Goal: Task Accomplishment & Management: Use online tool/utility

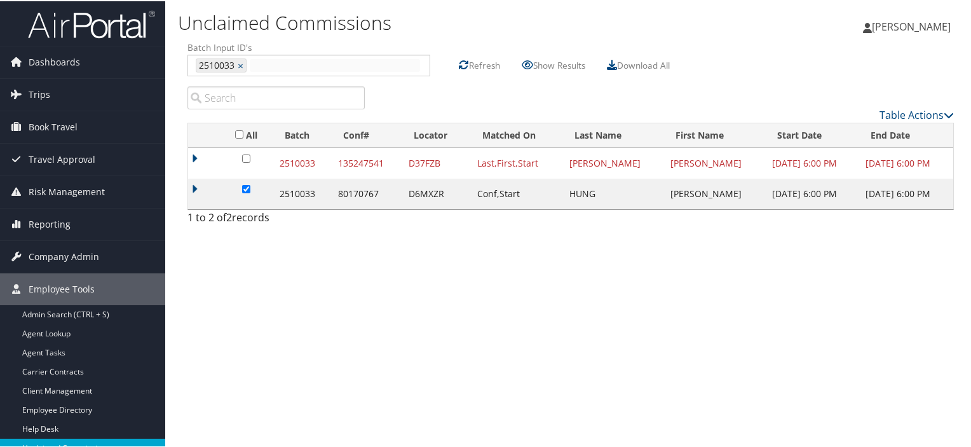
click at [277, 68] on input "text" at bounding box center [335, 64] width 170 height 13
type input "2510035"
type input "2510033, 2510035"
click at [240, 62] on link "×" at bounding box center [242, 64] width 8 height 13
type input "2510035"
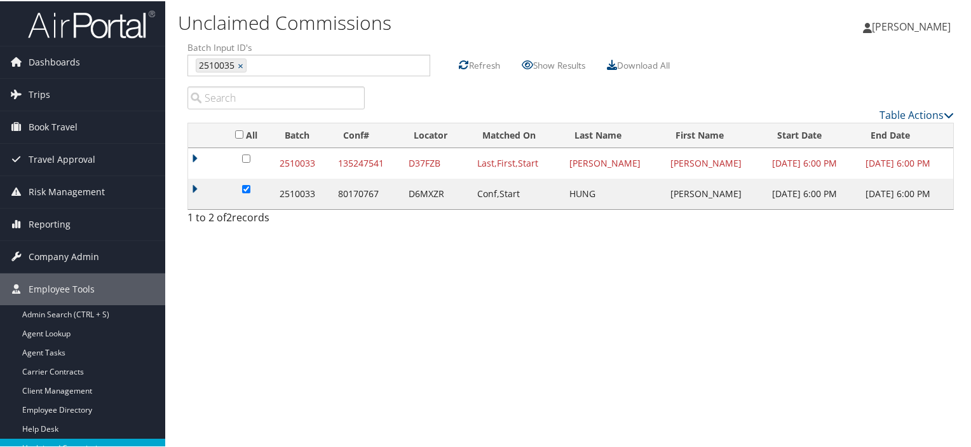
click at [478, 63] on label "Refresh" at bounding box center [484, 64] width 31 height 24
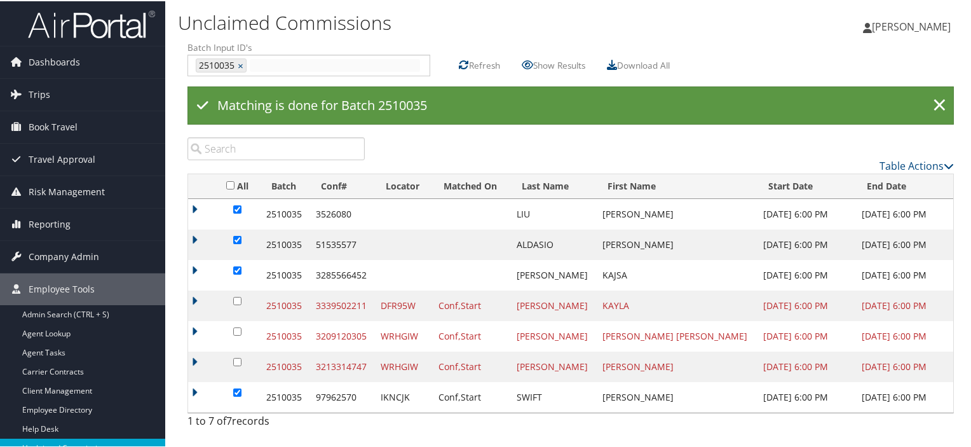
click at [259, 60] on input "text" at bounding box center [335, 64] width 170 height 13
type input "2510032"
type input "2510035, 2510032"
click at [240, 64] on link "×" at bounding box center [242, 64] width 8 height 13
type input "2510032"
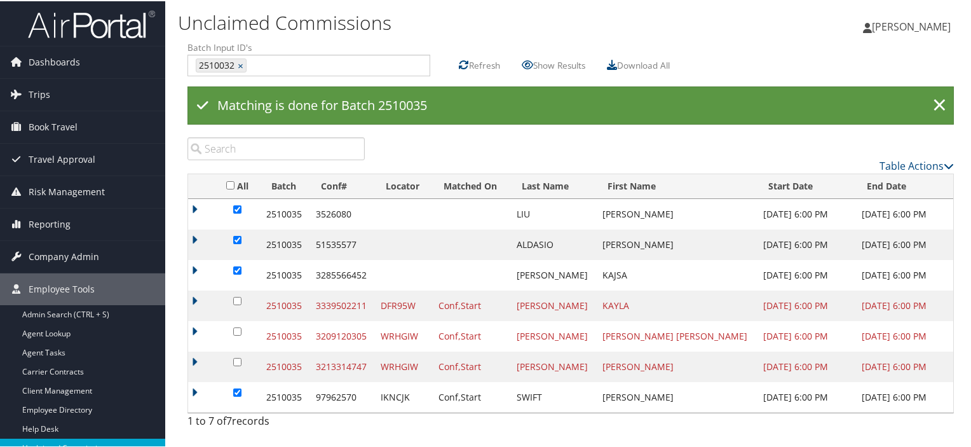
click at [475, 63] on label "Refresh" at bounding box center [484, 64] width 31 height 24
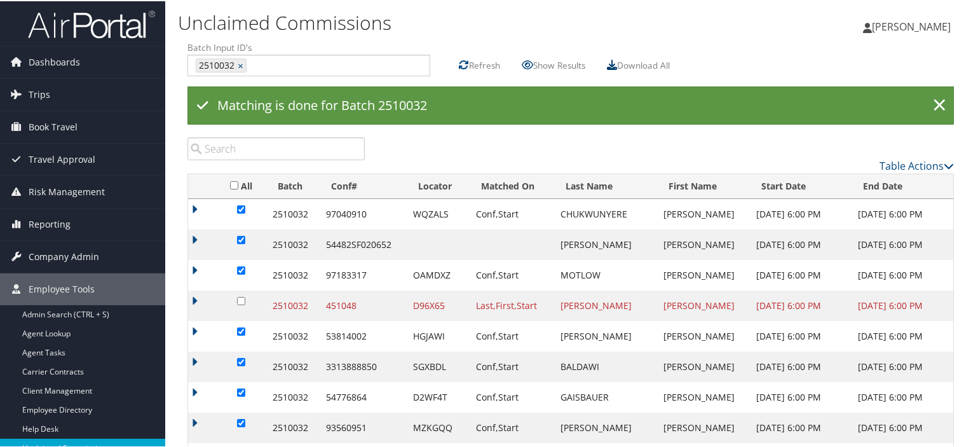
click at [617, 61] on icon at bounding box center [612, 63] width 10 height 10
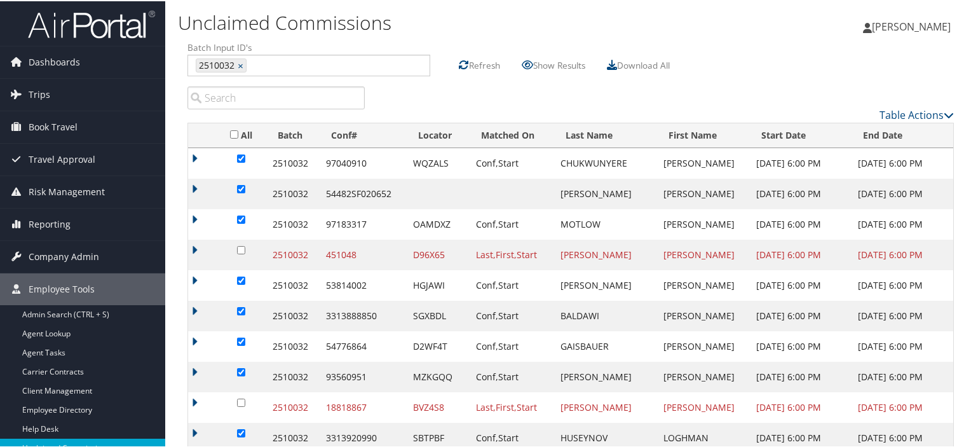
click at [481, 62] on label "Refresh" at bounding box center [484, 64] width 31 height 24
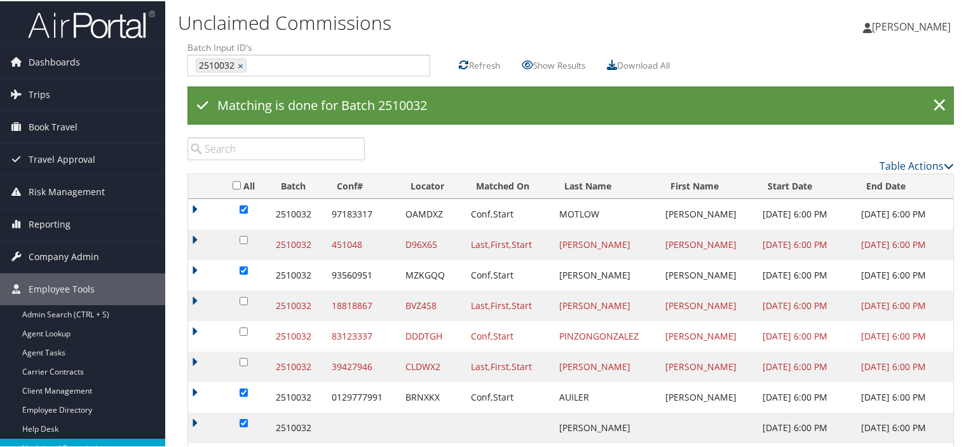
click at [475, 60] on label "Refresh" at bounding box center [484, 64] width 31 height 24
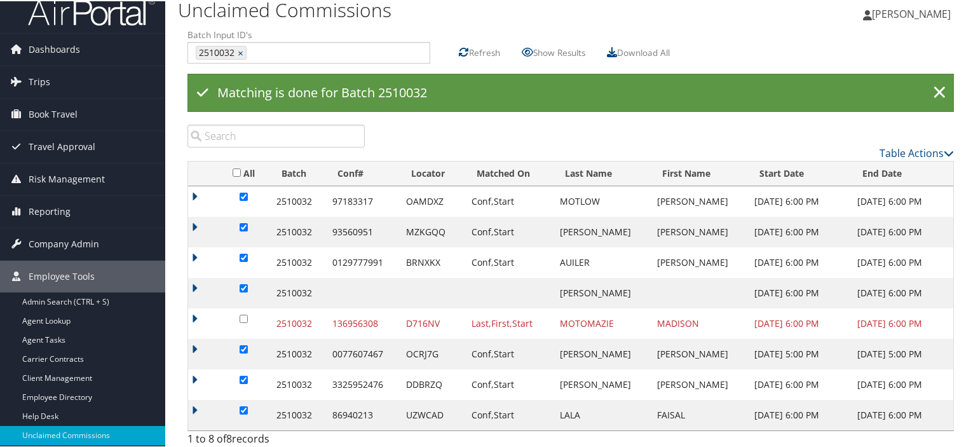
scroll to position [18, 0]
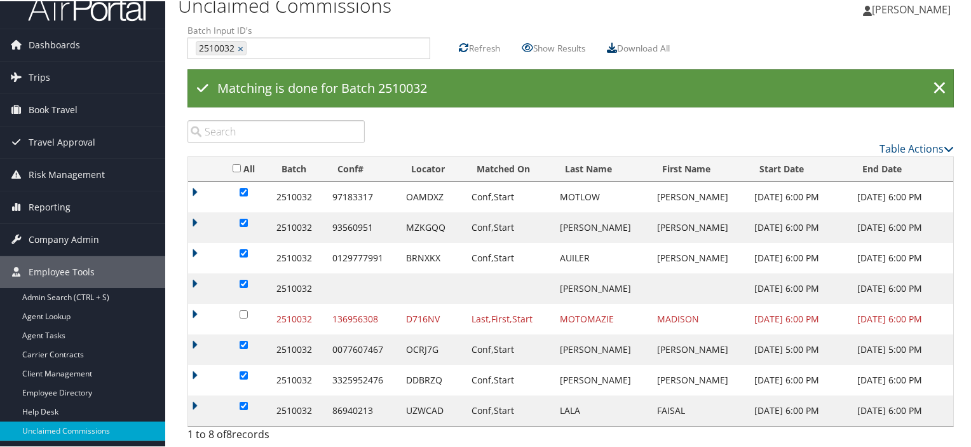
click at [615, 45] on icon at bounding box center [612, 46] width 10 height 10
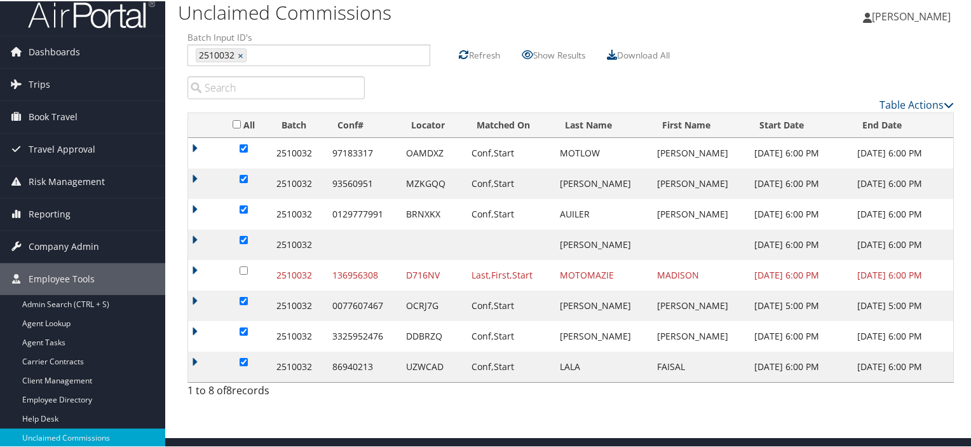
scroll to position [9, 0]
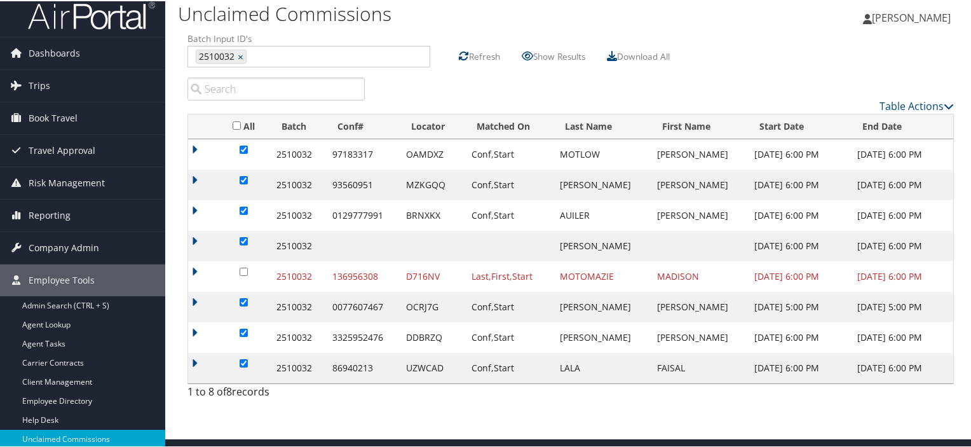
click at [488, 55] on label "Refresh" at bounding box center [484, 55] width 31 height 24
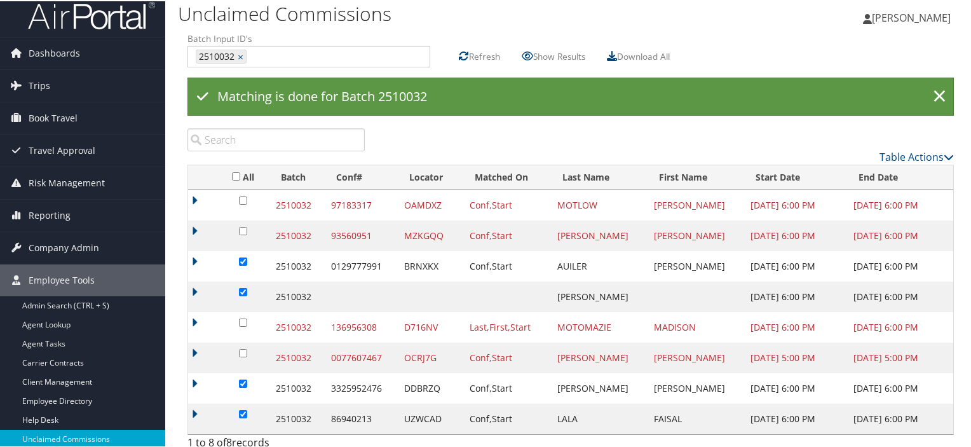
scroll to position [18, 0]
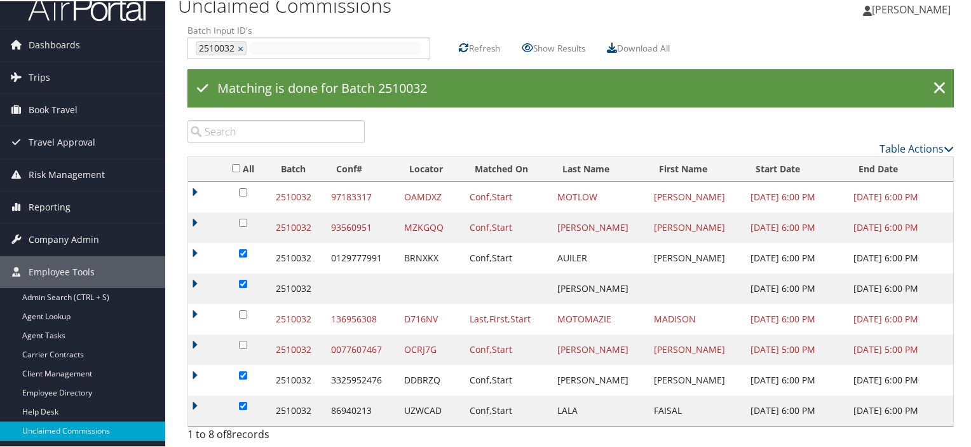
click at [262, 43] on input "text" at bounding box center [335, 47] width 170 height 13
type input "2510035"
type input "2510032, 2510035"
click at [240, 44] on link "×" at bounding box center [242, 47] width 8 height 13
type input "2510035"
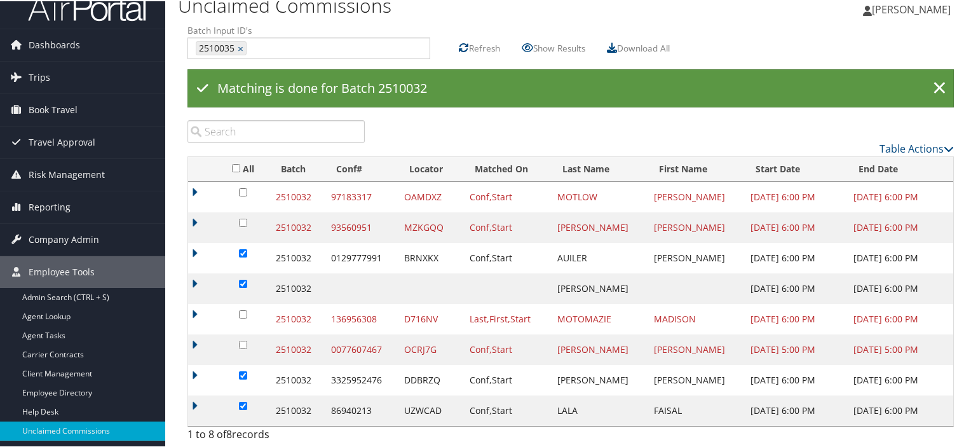
click at [471, 45] on label "Refresh" at bounding box center [484, 47] width 31 height 24
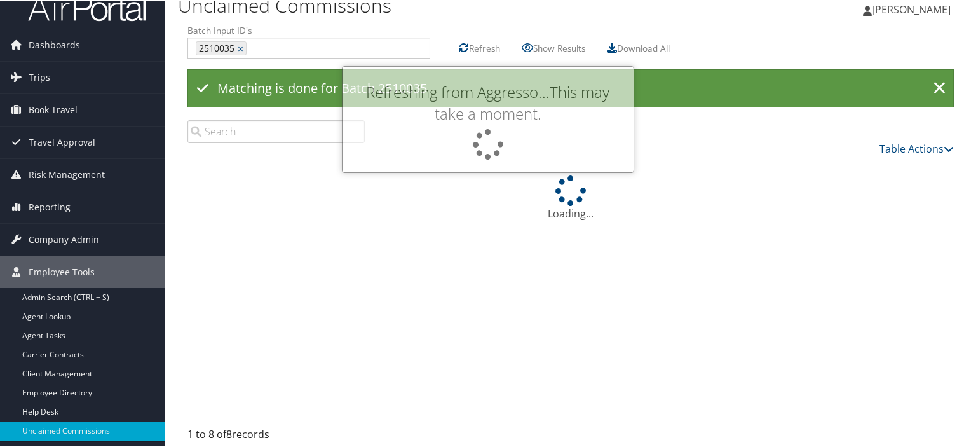
scroll to position [9, 0]
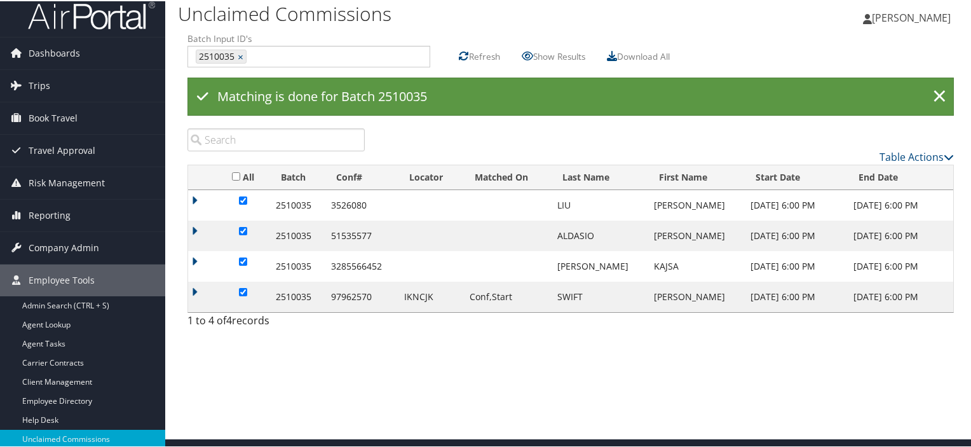
click at [243, 198] on input "checkbox" at bounding box center [243, 199] width 8 height 8
checkbox input "false"
click at [615, 57] on icon at bounding box center [612, 55] width 10 height 10
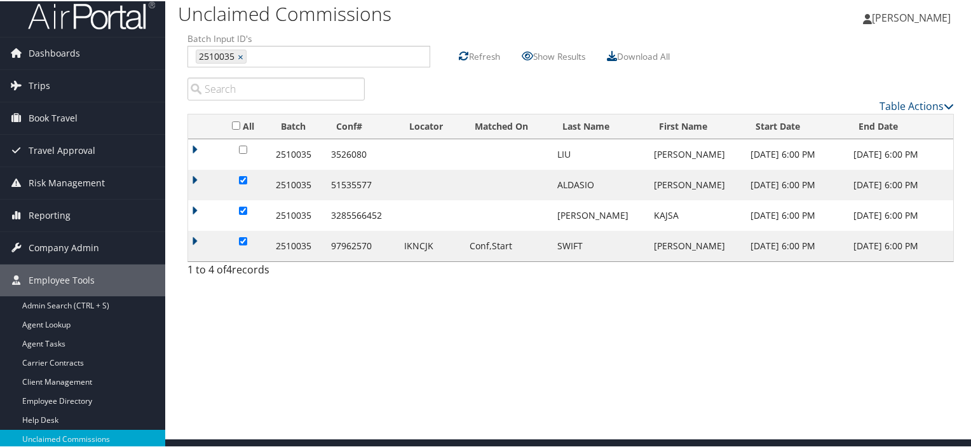
click at [373, 336] on div "Unclaimed Commissions [PERSON_NAME] [PERSON_NAME] My Settings Travel Agency Con…" at bounding box center [570, 214] width 811 height 447
